Goal: Task Accomplishment & Management: Use online tool/utility

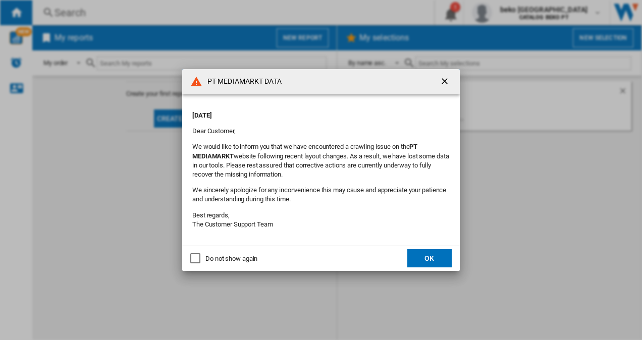
click at [342, 166] on p "We would like to inform you that we have encountered a crawling issue on the PT…" at bounding box center [321, 160] width 258 height 37
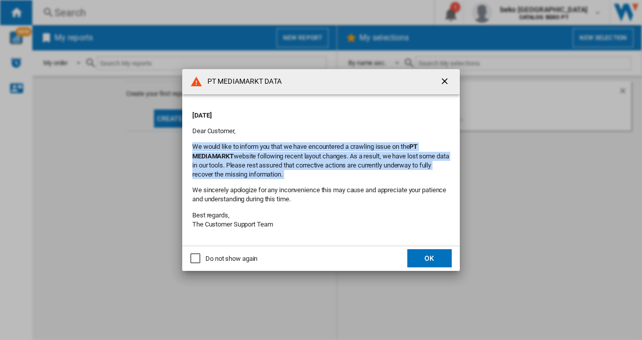
click at [342, 166] on p "We would like to inform you that we have encountered a crawling issue on the PT…" at bounding box center [321, 160] width 258 height 37
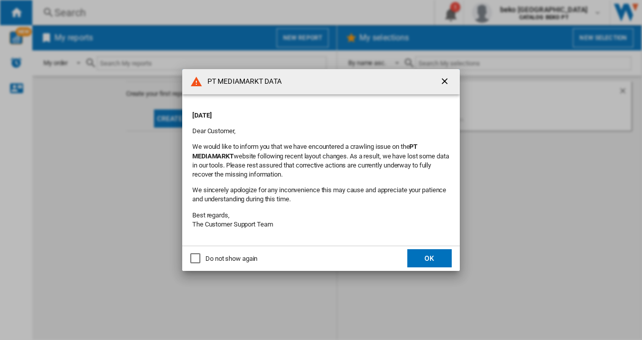
drag, startPoint x: 342, startPoint y: 166, endPoint x: 363, endPoint y: 181, distance: 25.2
click at [363, 181] on div "[DATE] Dear Customer, We would like to inform you that we have encountered a cr…" at bounding box center [321, 170] width 258 height 131
click at [254, 258] on div "Do not show again" at bounding box center [232, 258] width 52 height 9
click at [421, 256] on button "OK" at bounding box center [429, 258] width 44 height 18
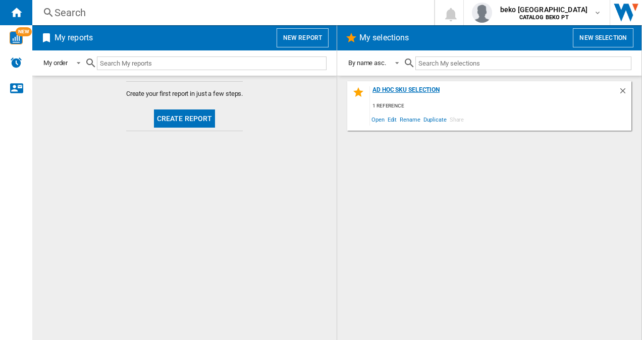
click at [425, 89] on div "Ad Hoc Sku Selection" at bounding box center [494, 93] width 248 height 14
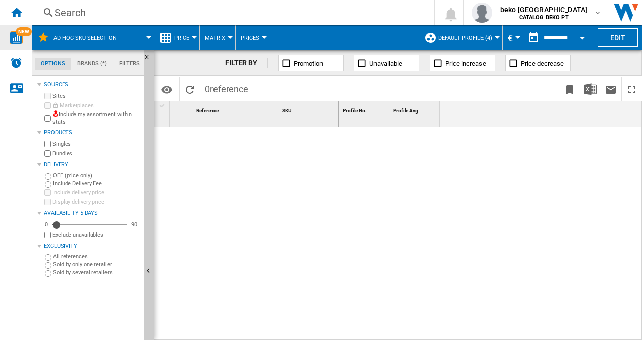
click at [13, 34] on img "WiseCard" at bounding box center [16, 37] width 13 height 13
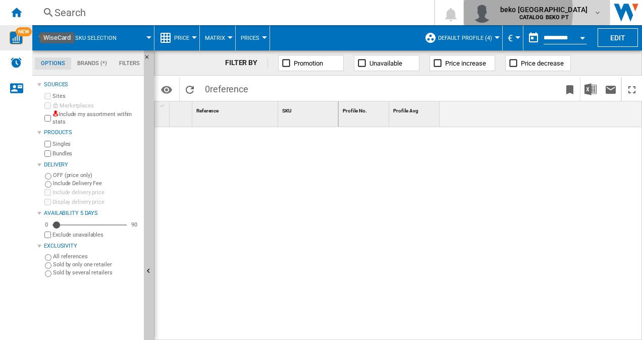
click at [544, 11] on span "beko portugal" at bounding box center [543, 10] width 87 height 10
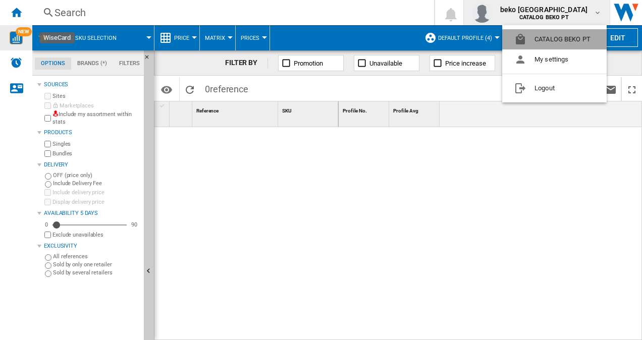
click at [552, 39] on button "CATALOG BEKO PT" at bounding box center [554, 39] width 105 height 20
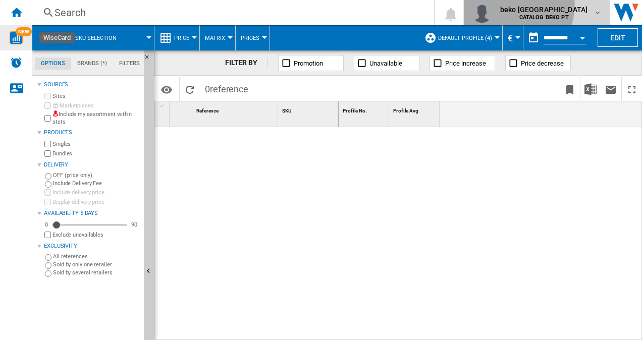
click at [548, 5] on span "beko portugal" at bounding box center [543, 10] width 87 height 10
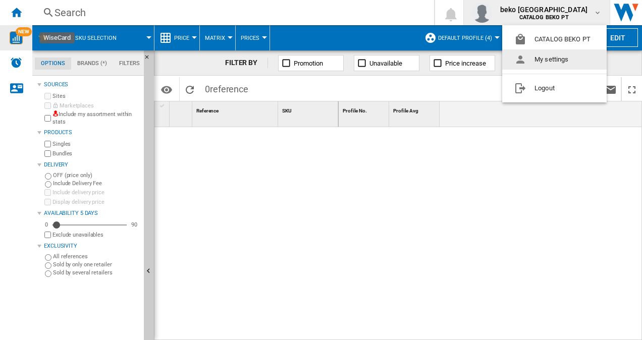
click at [21, 38] on md-backdrop at bounding box center [321, 170] width 642 height 340
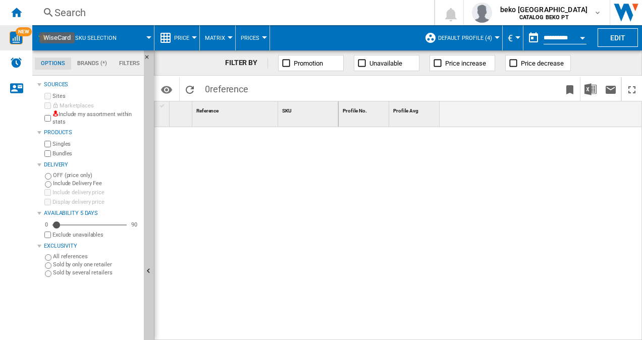
click at [18, 37] on img "WiseCard" at bounding box center [16, 37] width 13 height 13
drag, startPoint x: 69, startPoint y: 260, endPoint x: 207, endPoint y: 269, distance: 138.1
drag, startPoint x: 207, startPoint y: 269, endPoint x: 181, endPoint y: 236, distance: 41.3
click at [181, 236] on div at bounding box center [247, 231] width 184 height 209
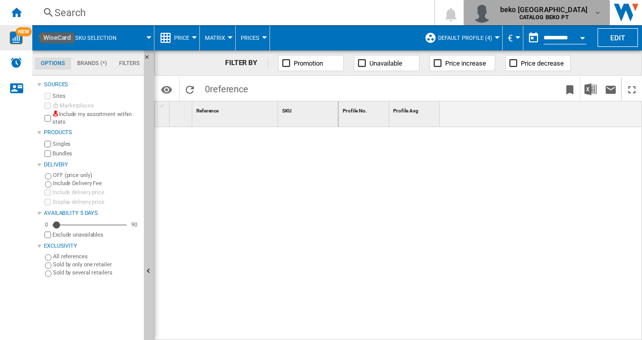
click at [598, 9] on md-icon "button" at bounding box center [598, 13] width 8 height 8
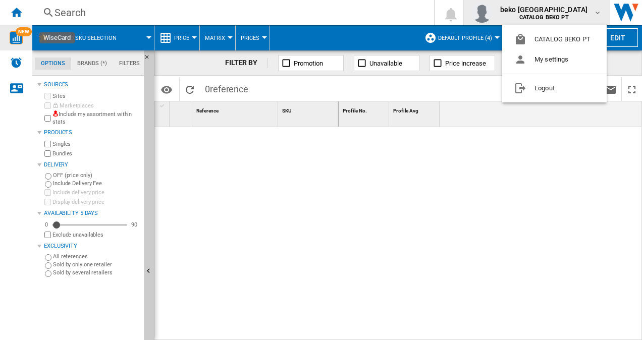
click at [598, 9] on md-backdrop at bounding box center [321, 170] width 642 height 340
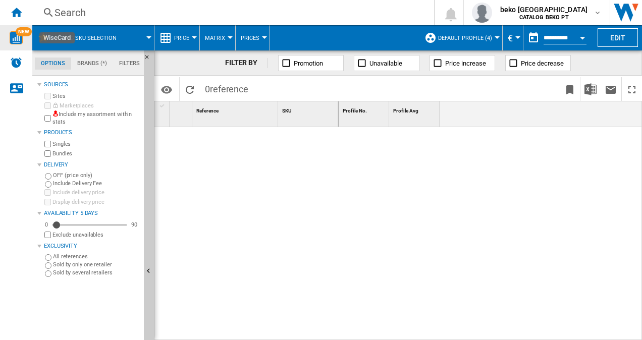
click at [24, 42] on div "NEW" at bounding box center [16, 37] width 32 height 13
click at [97, 58] on md-tab-item "Brands (*)" at bounding box center [92, 64] width 42 height 12
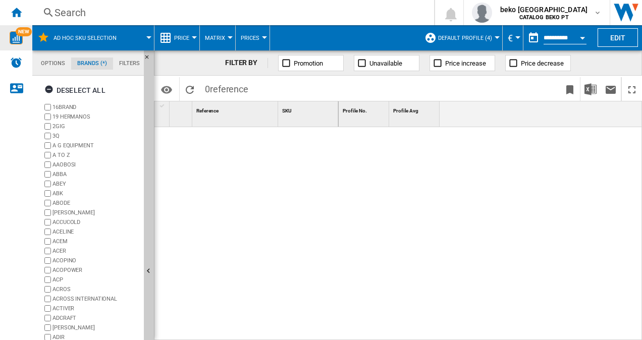
scroll to position [67, 0]
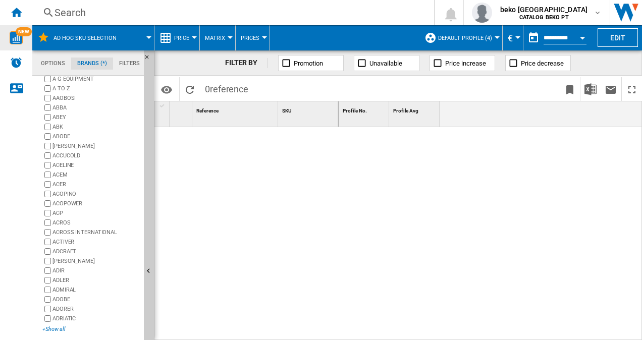
click at [64, 329] on div "+Show all" at bounding box center [90, 330] width 97 height 8
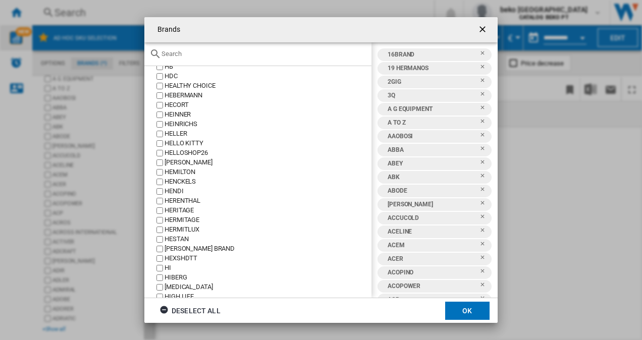
scroll to position [13513, 0]
click at [575, 182] on div "Brands 16BRAND 19 HERMANOS 2GIG 3Q A G EQUIPMENT A TO Z AAOBOSI ABBA ABEY ABK A…" at bounding box center [321, 170] width 642 height 340
click at [481, 25] on ng-md-icon "getI18NText('BUTTONS.CLOSE_DIALOG')" at bounding box center [484, 30] width 12 height 12
